Goal: Check status

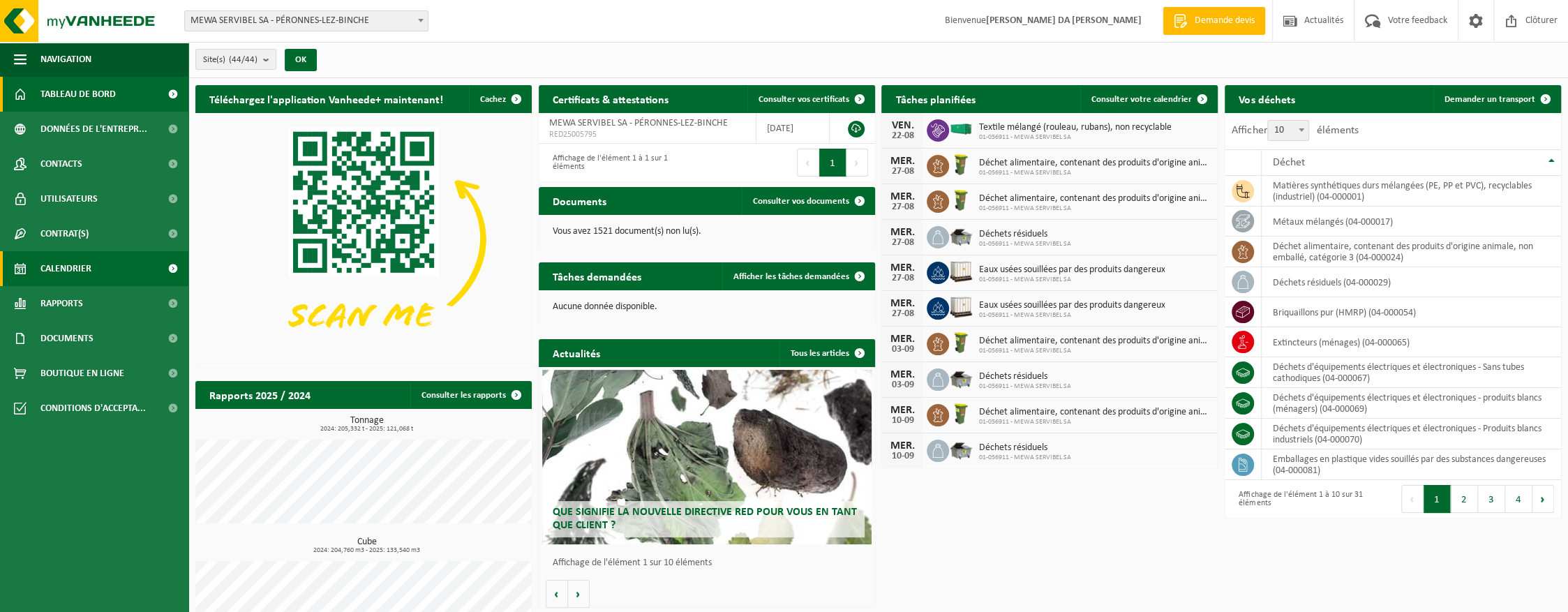
click at [77, 274] on span "Calendrier" at bounding box center [66, 268] width 51 height 35
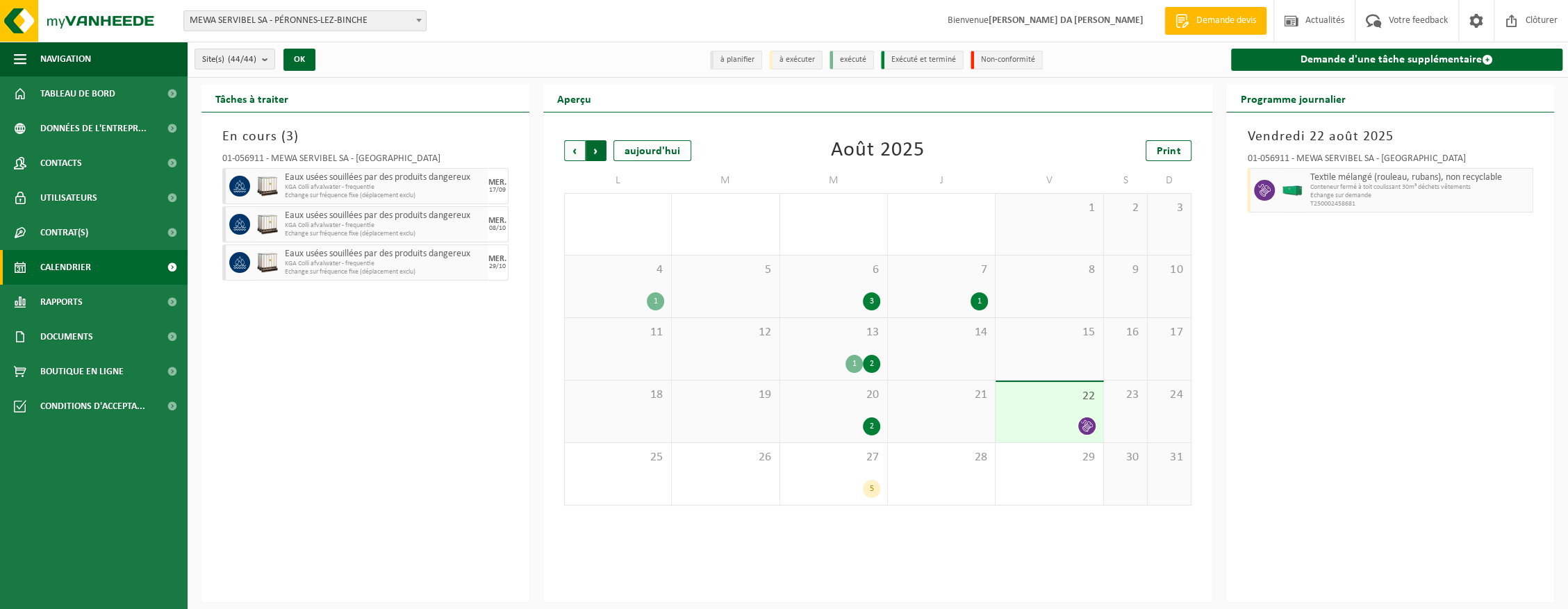
click at [576, 150] on span "Précédent" at bounding box center [574, 150] width 21 height 21
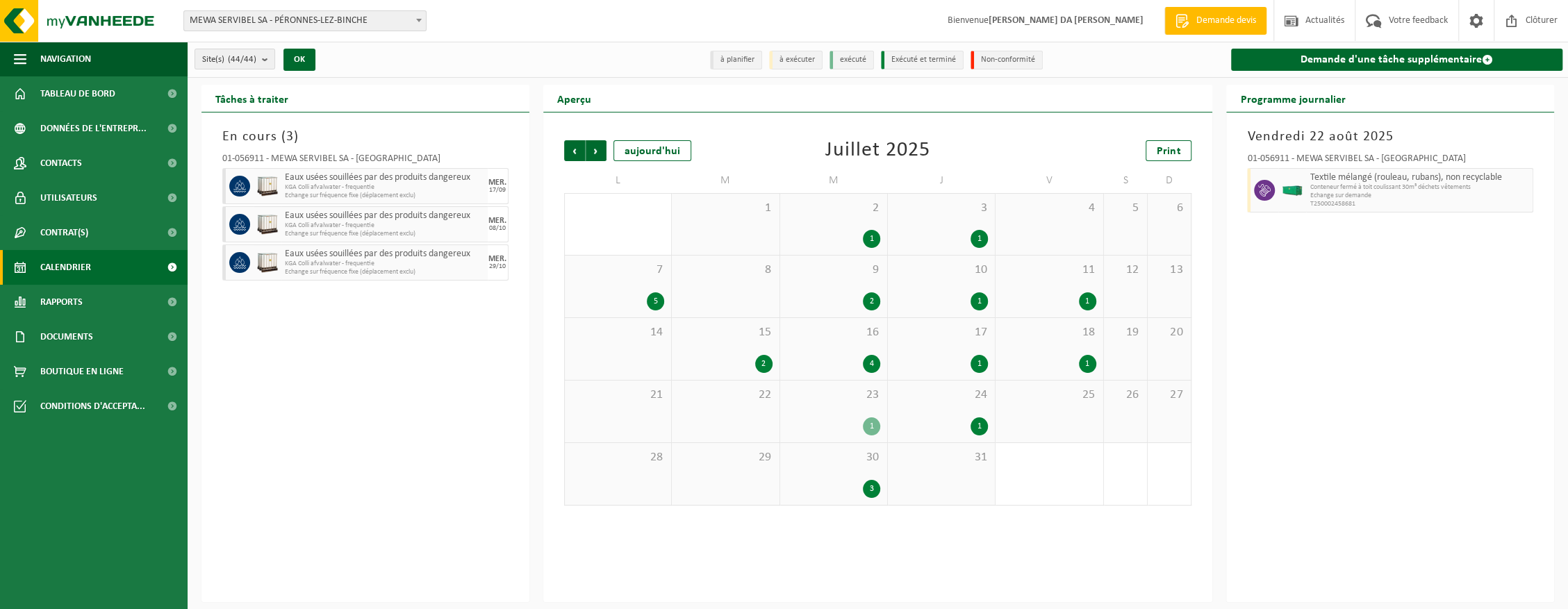
click at [622, 289] on div "7 5" at bounding box center [617, 287] width 106 height 61
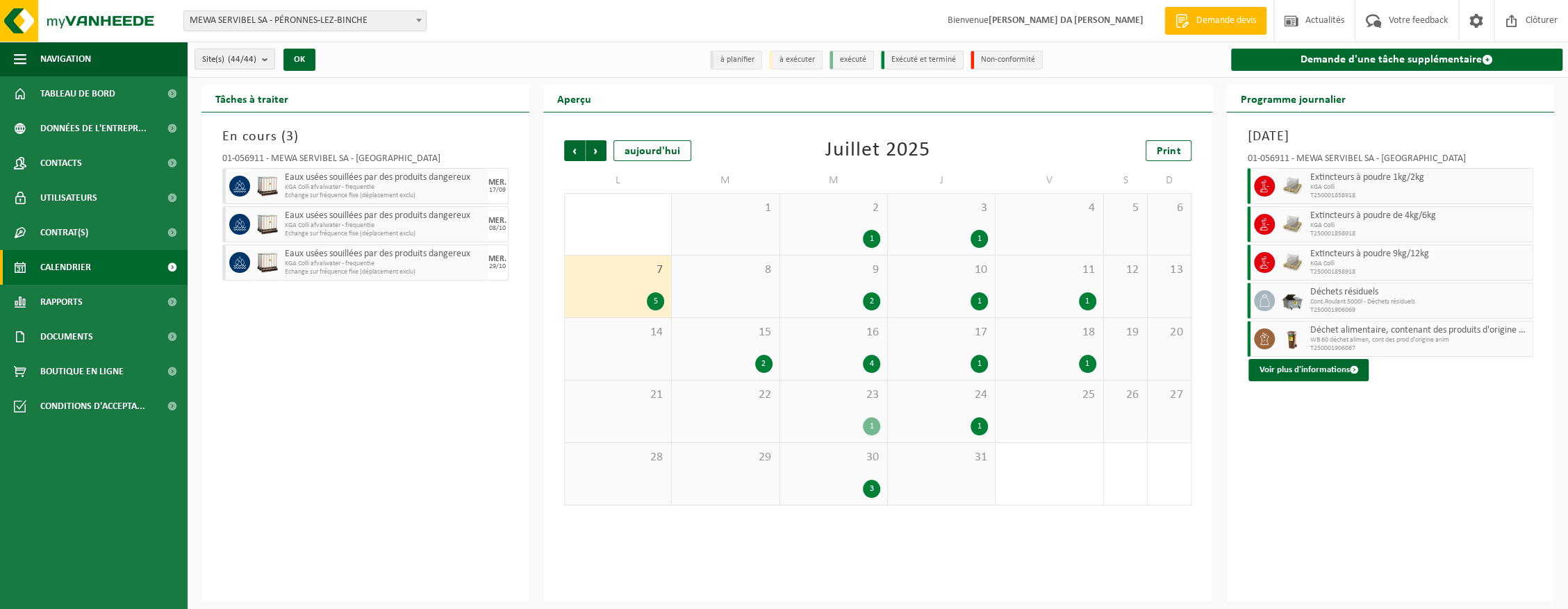
click at [833, 296] on div "2" at bounding box center [834, 302] width 93 height 18
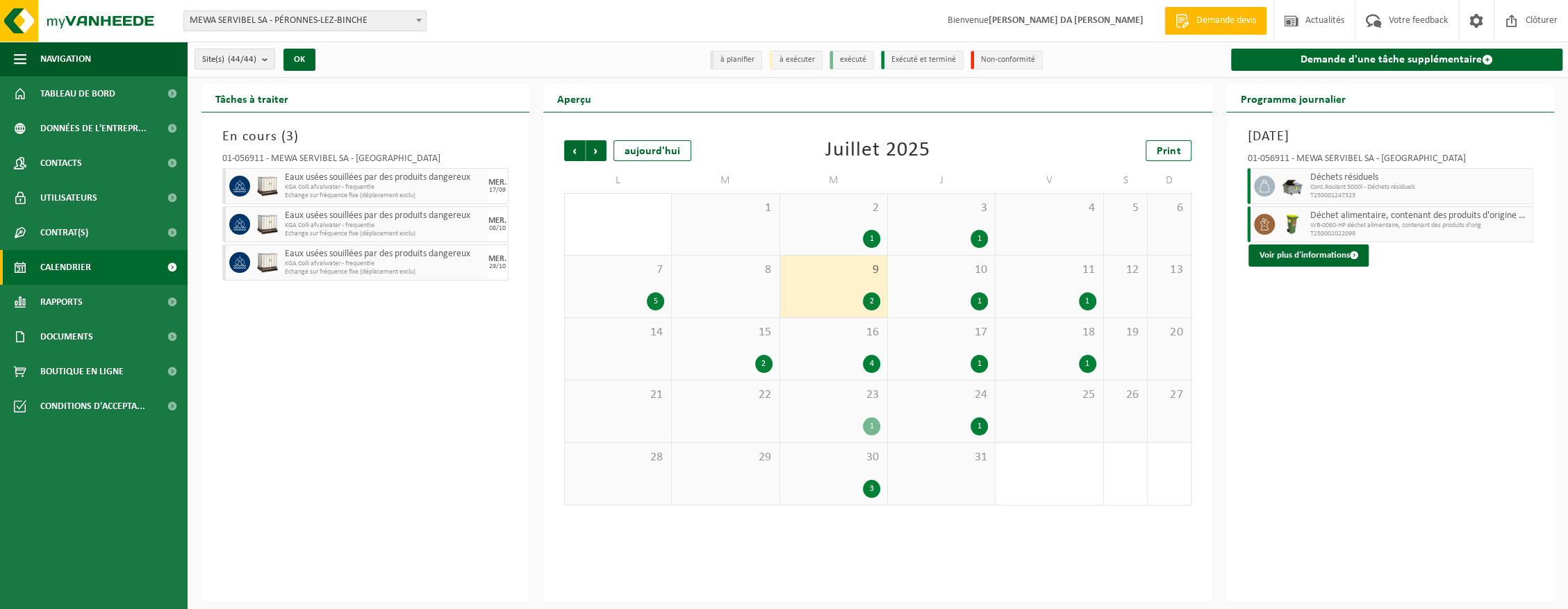
click at [840, 232] on div "1" at bounding box center [834, 239] width 93 height 18
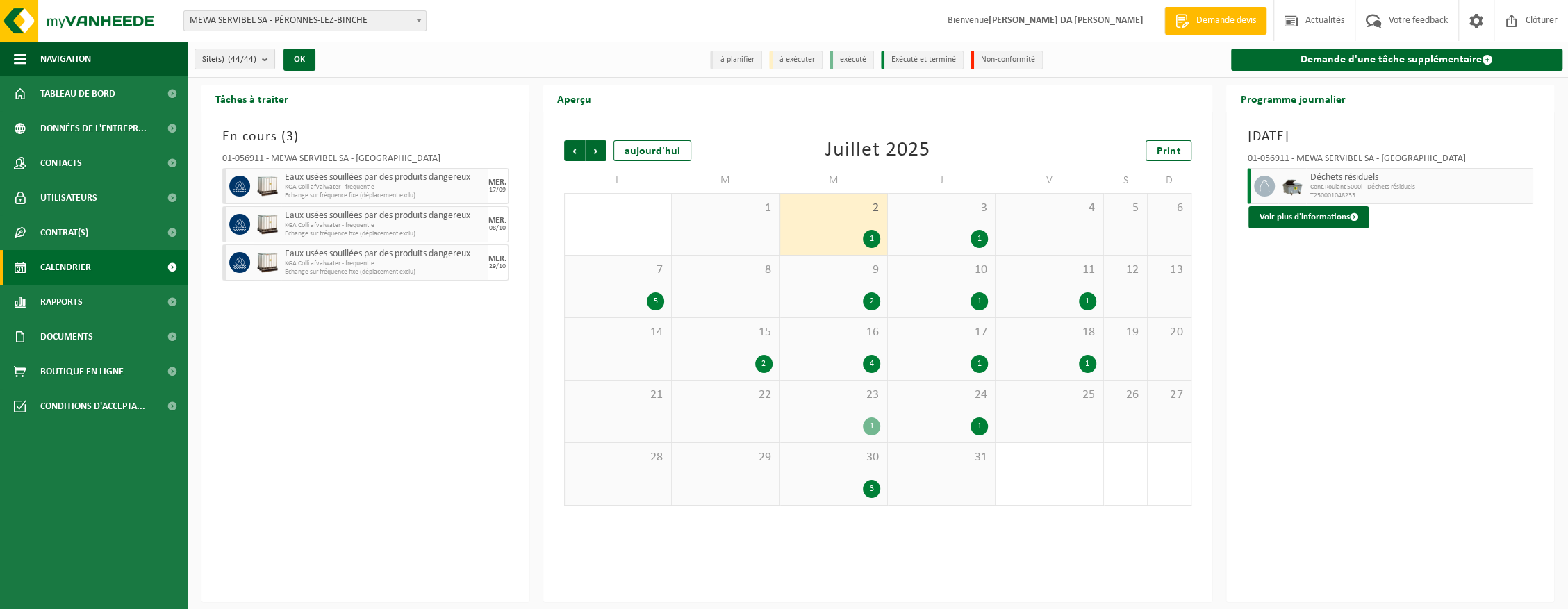
click at [841, 284] on div "9 2" at bounding box center [834, 287] width 107 height 61
